Goal: Book appointment/travel/reservation

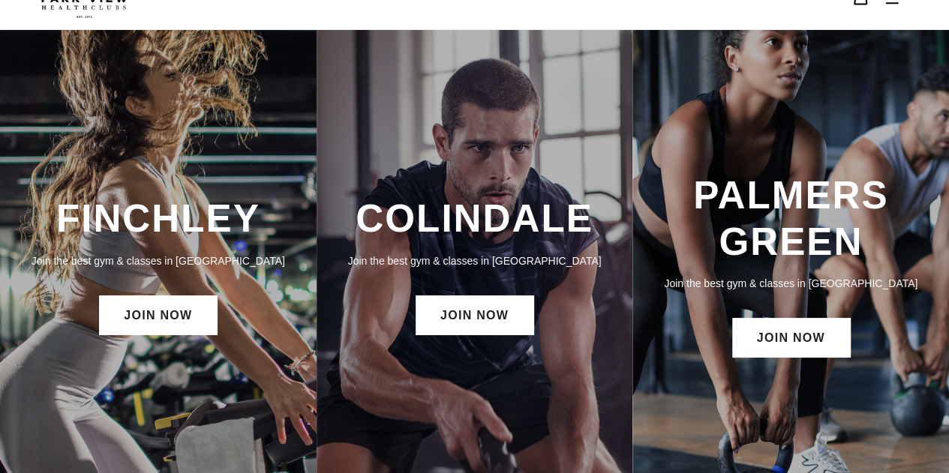
scroll to position [32, 0]
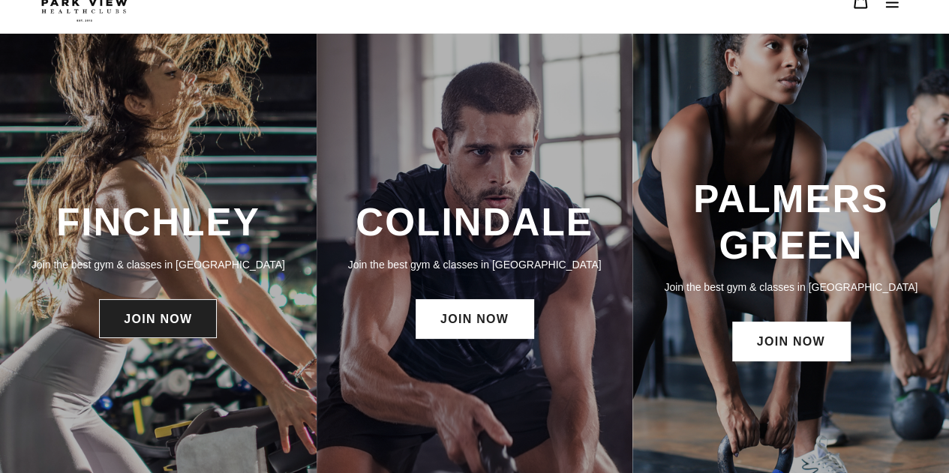
click at [146, 319] on link "JOIN NOW" at bounding box center [158, 318] width 118 height 39
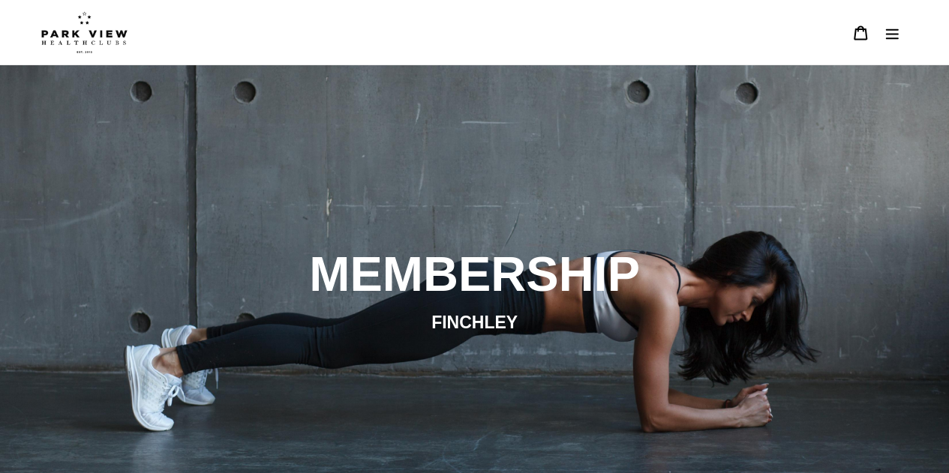
click at [890, 40] on icon "Menu" at bounding box center [892, 33] width 15 height 15
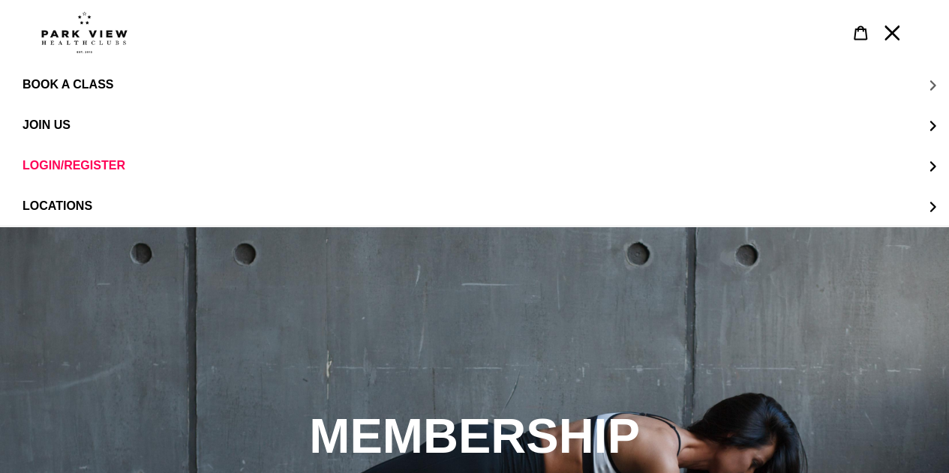
click at [737, 69] on button "BOOK A CLASS" at bounding box center [474, 85] width 949 height 41
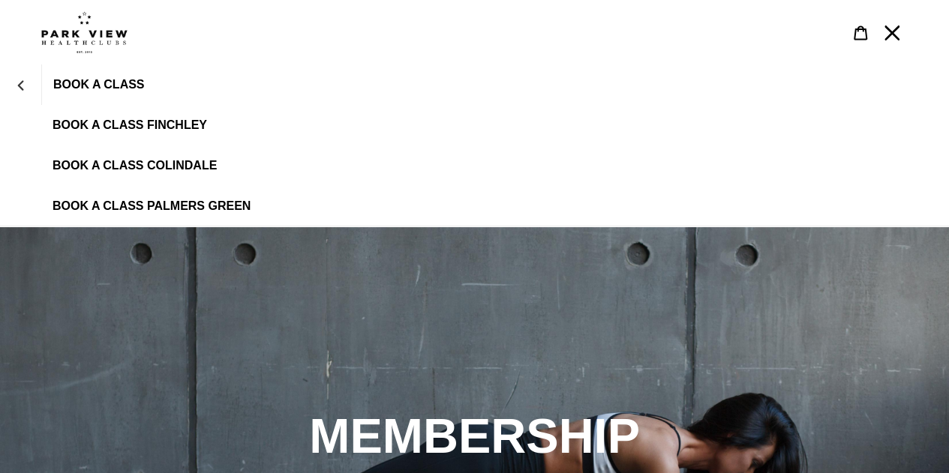
click at [176, 113] on link "BOOK A CLASS FINCHLEY" at bounding box center [474, 125] width 949 height 41
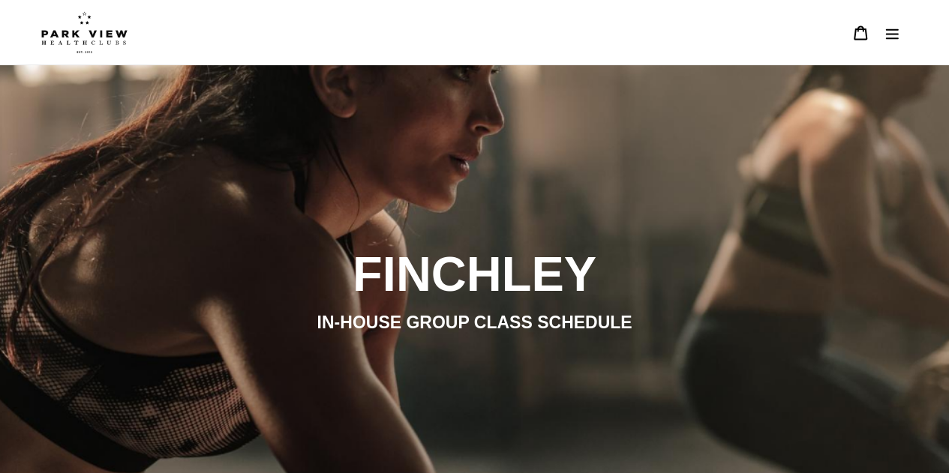
click at [880, 34] on button "Menu" at bounding box center [892, 33] width 32 height 32
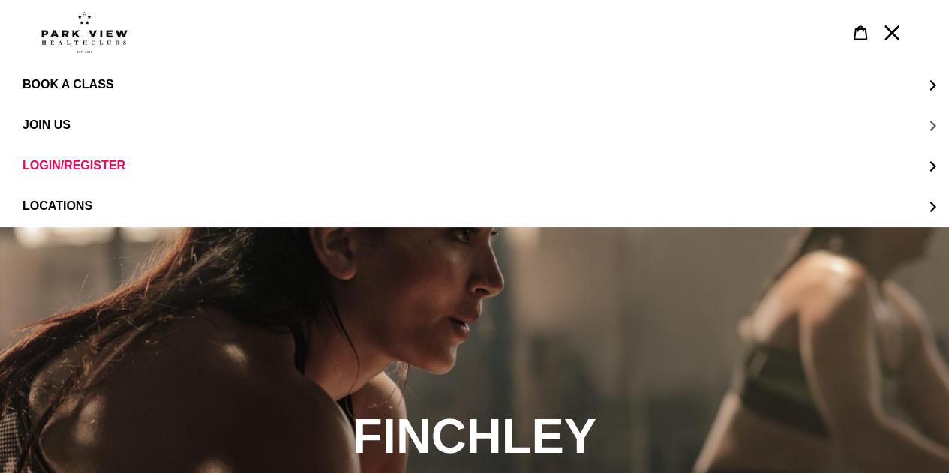
click at [504, 138] on button "JOIN US" at bounding box center [474, 125] width 949 height 41
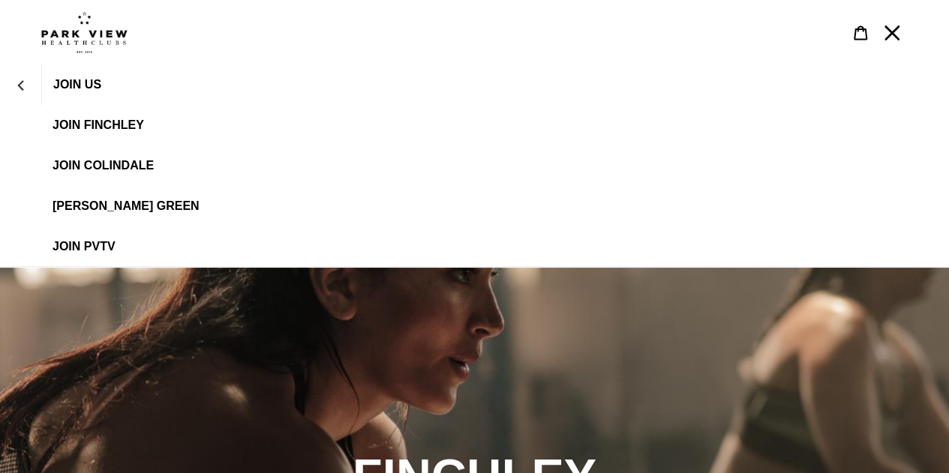
click at [107, 131] on span "JOIN FINCHLEY" at bounding box center [99, 126] width 92 height 14
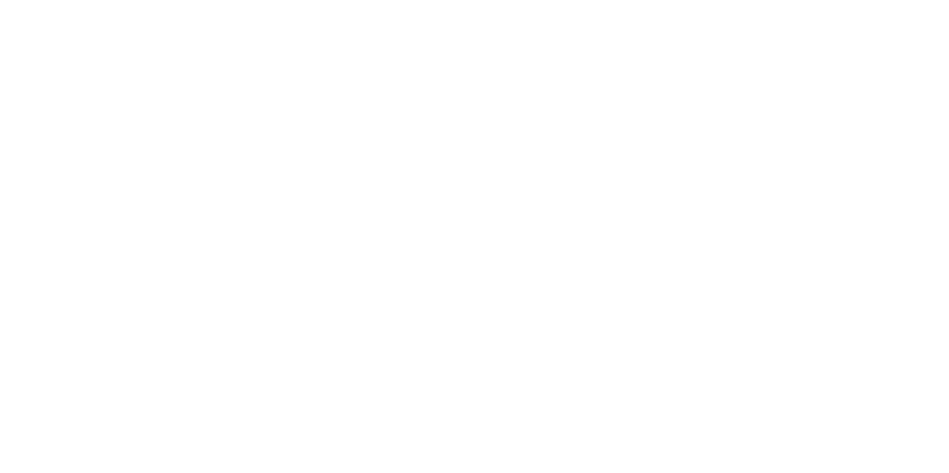
scroll to position [1265, 0]
